Goal: Contribute content: Contribute content

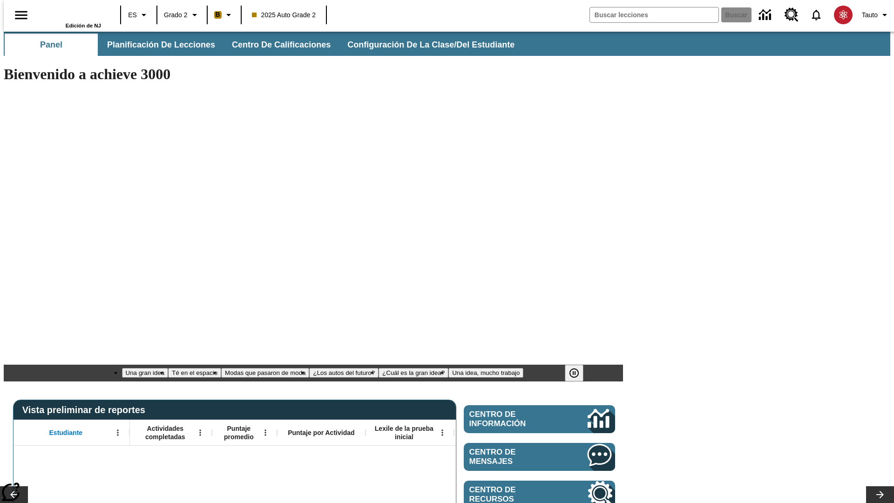
type input "-1"
click at [156, 45] on span "Planificación de lecciones" at bounding box center [162, 45] width 108 height 11
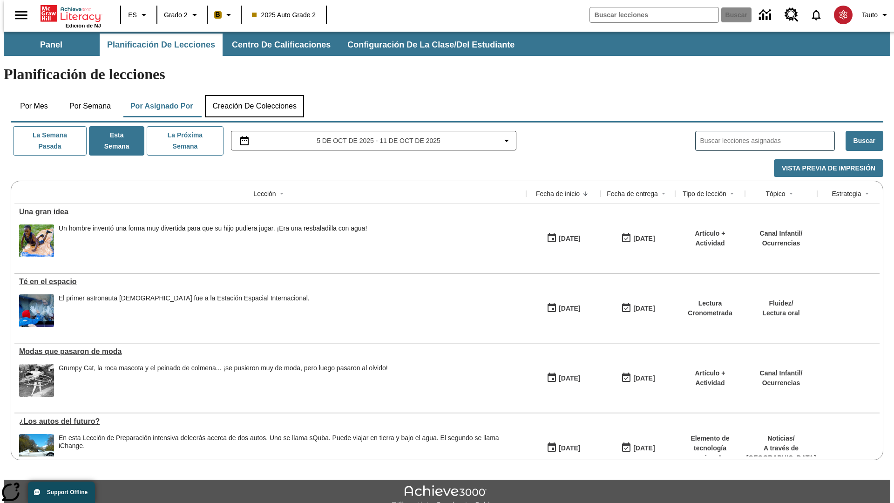
click at [252, 95] on button "Creación de colecciones" at bounding box center [254, 106] width 99 height 22
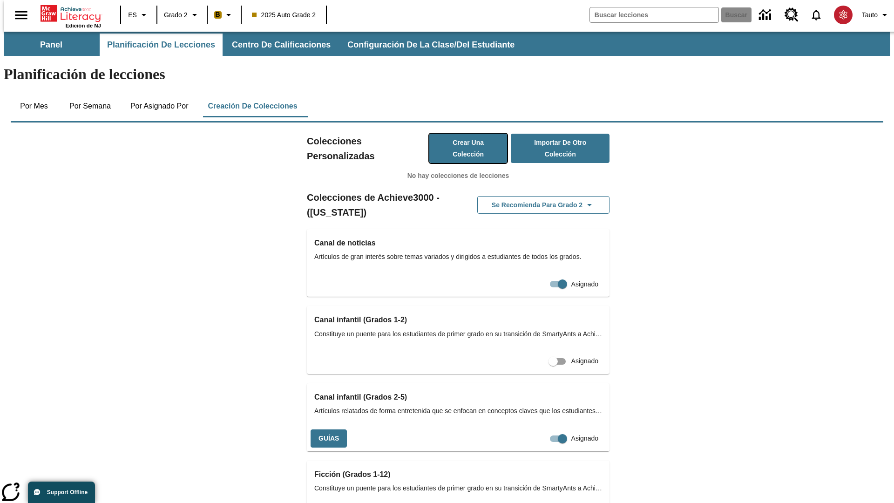
click at [458, 134] on button "Crear una colección" at bounding box center [468, 148] width 78 height 29
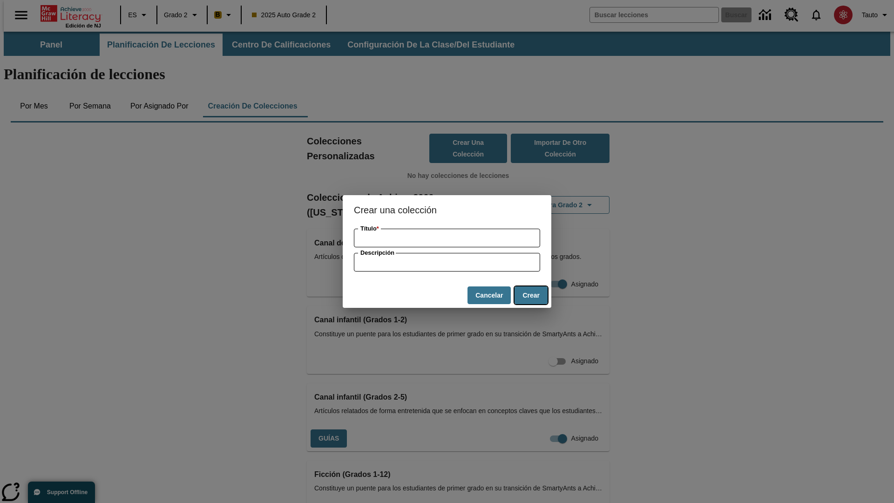
click at [531, 295] on button "Crear" at bounding box center [531, 295] width 33 height 18
type input "Handcrafted Rubber Pants"
type input "some collection description"
click at [531, 295] on button "Crear" at bounding box center [531, 295] width 33 height 18
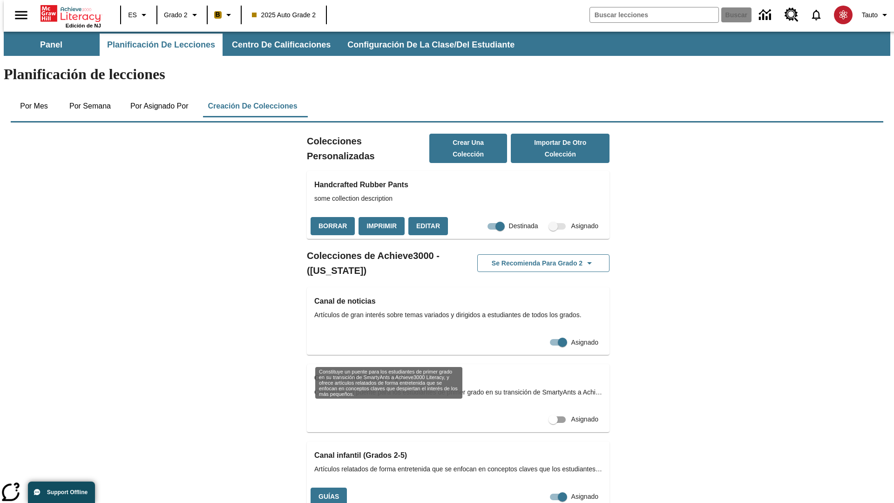
click at [483, 218] on input "Destinada" at bounding box center [500, 227] width 53 height 18
checkbox input "false"
click at [332, 217] on button "Borrar" at bounding box center [333, 226] width 44 height 18
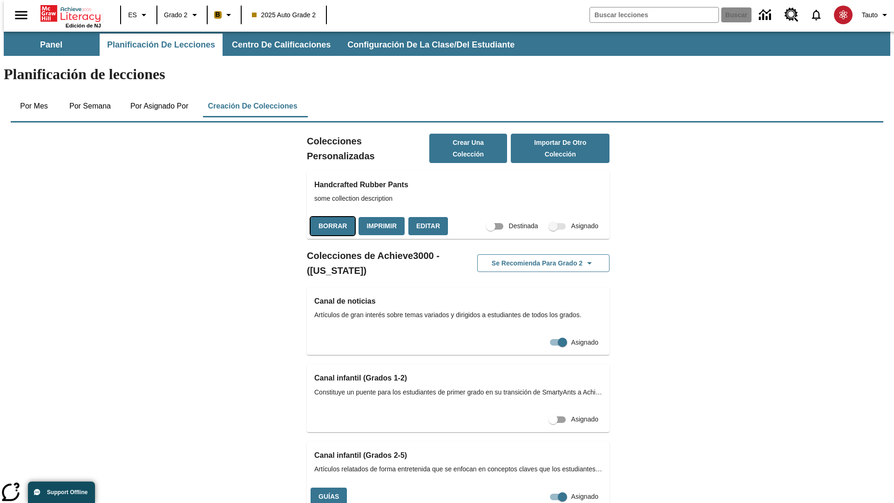
scroll to position [180, 0]
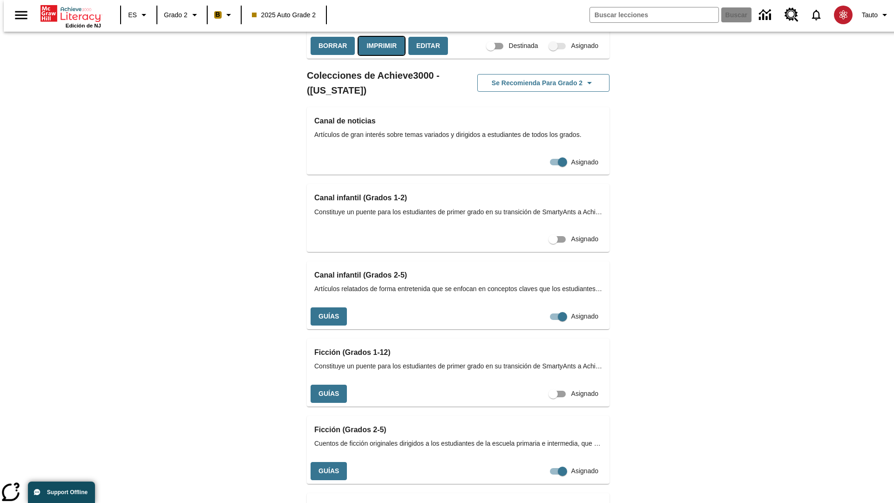
click at [379, 55] on button "Imprimir" at bounding box center [382, 46] width 46 height 18
